Goal: Find specific page/section: Find specific page/section

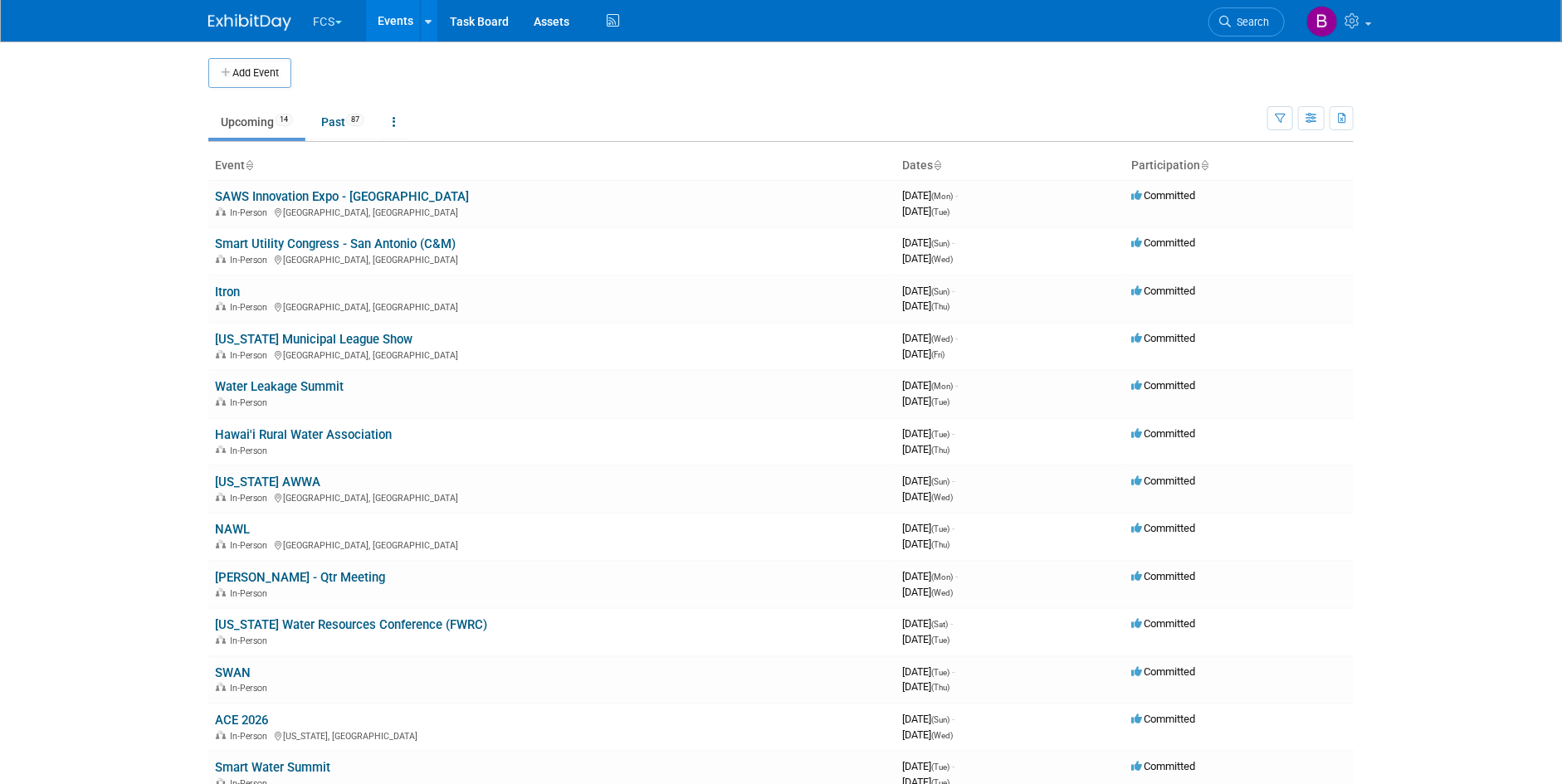
click at [321, 14] on button "FCS" at bounding box center [337, 18] width 51 height 37
click at [349, 100] on link "HWM-Water" at bounding box center [371, 100] width 119 height 24
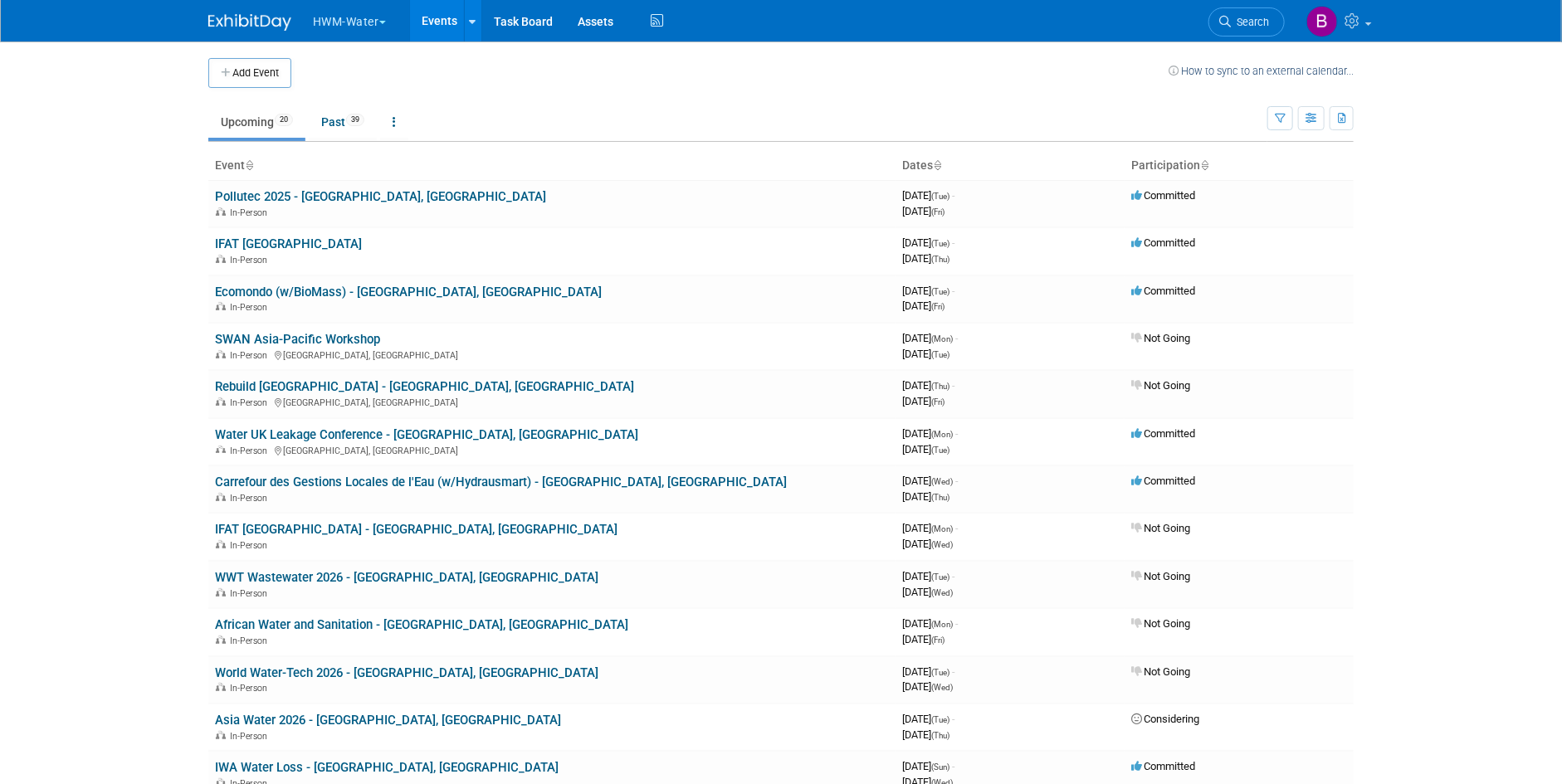
click at [939, 161] on icon at bounding box center [937, 166] width 8 height 11
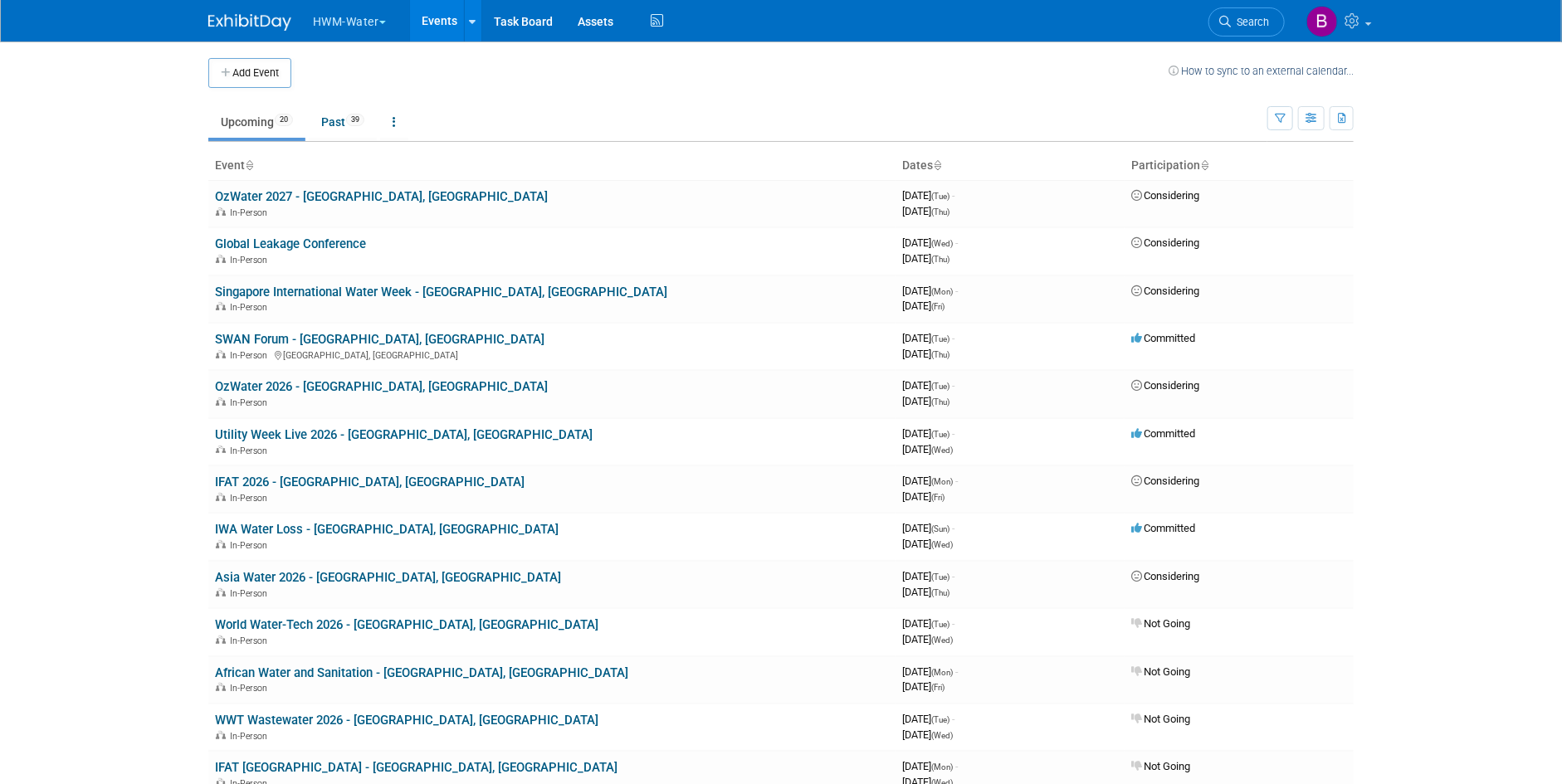
drag, startPoint x: 0, startPoint y: 0, endPoint x: 939, endPoint y: 161, distance: 952.7
click at [939, 161] on icon at bounding box center [937, 166] width 8 height 11
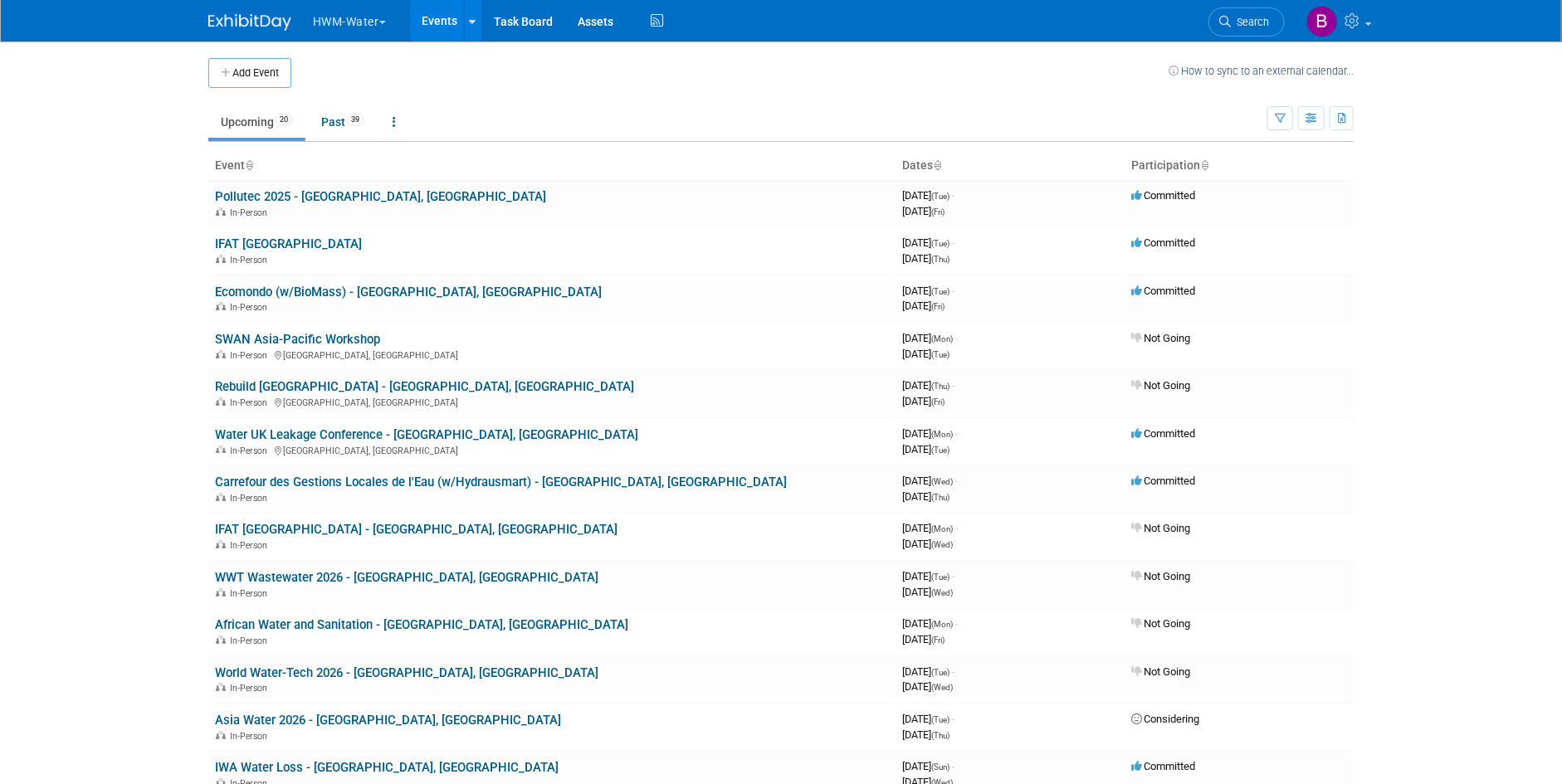
click at [922, 113] on ul "Upcoming 20 Past 39 All Events 59 Past and Upcoming Grouped Annually Events gro…" at bounding box center [738, 123] width 1059 height 38
